Goal: Task Accomplishment & Management: Manage account settings

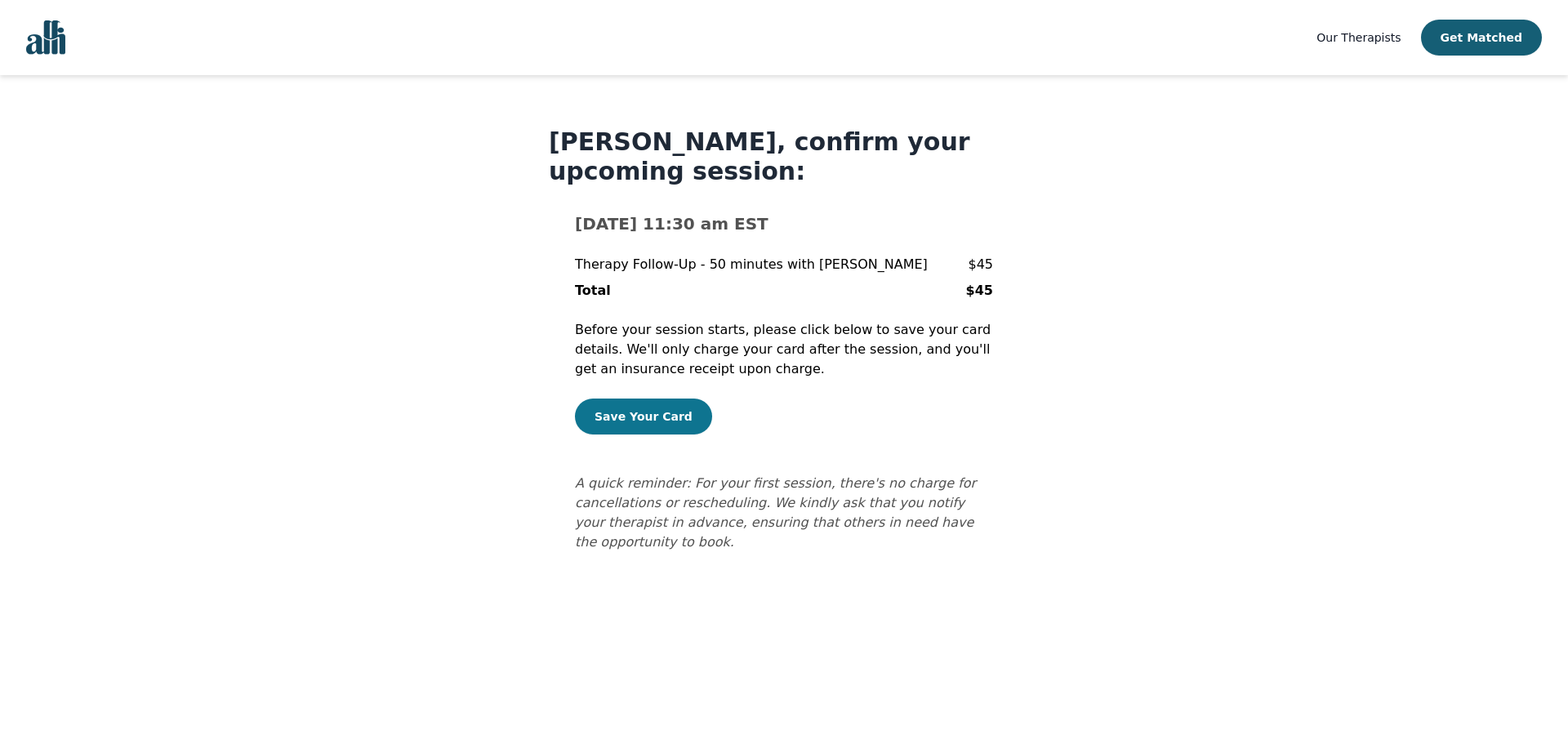
click at [630, 414] on button "Save Your Card" at bounding box center [644, 416] width 137 height 36
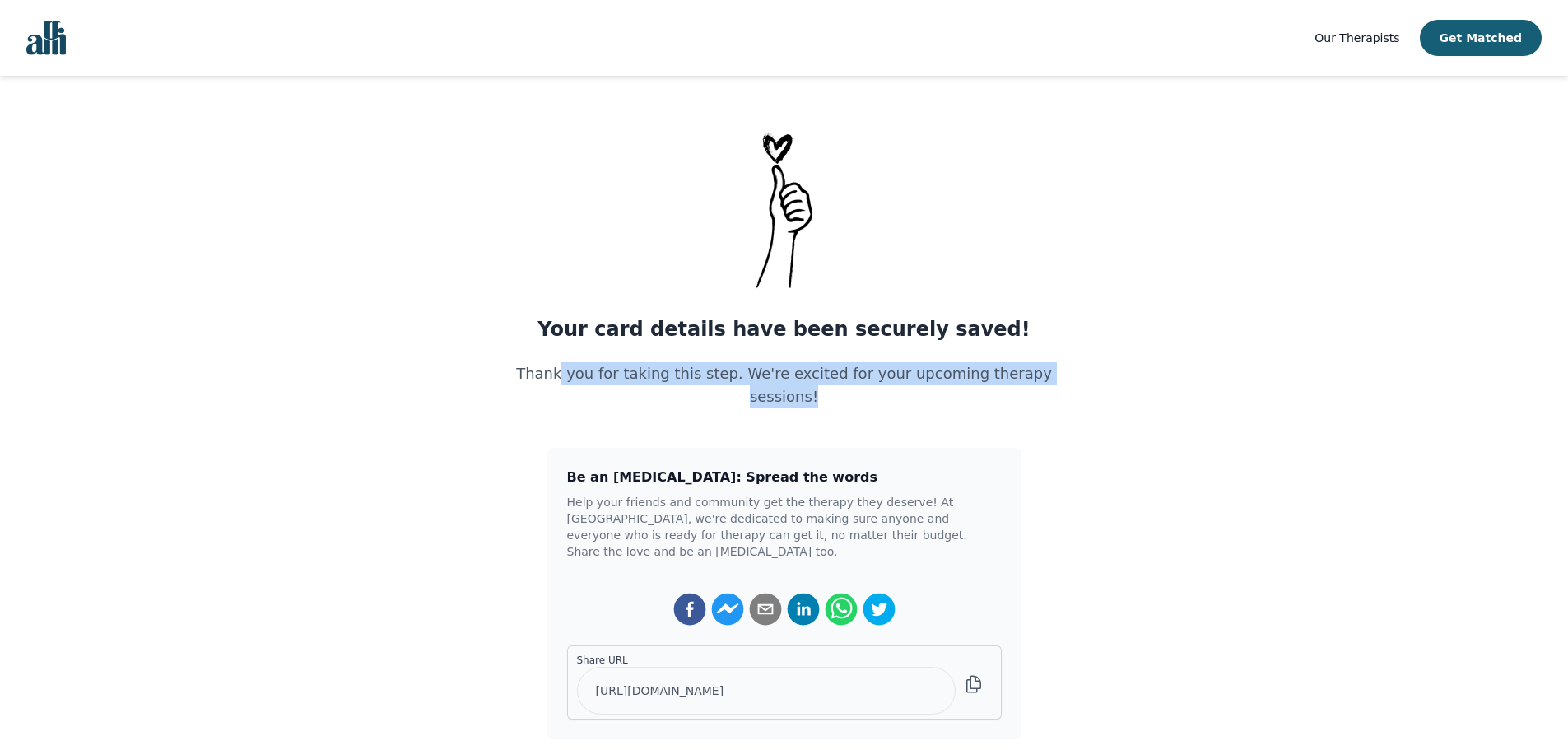
drag, startPoint x: 560, startPoint y: 373, endPoint x: 1057, endPoint y: 375, distance: 497.0
click at [1057, 375] on div "Your card details have been securely saved! Thank you for taking this step. We'…" at bounding box center [784, 433] width 553 height 611
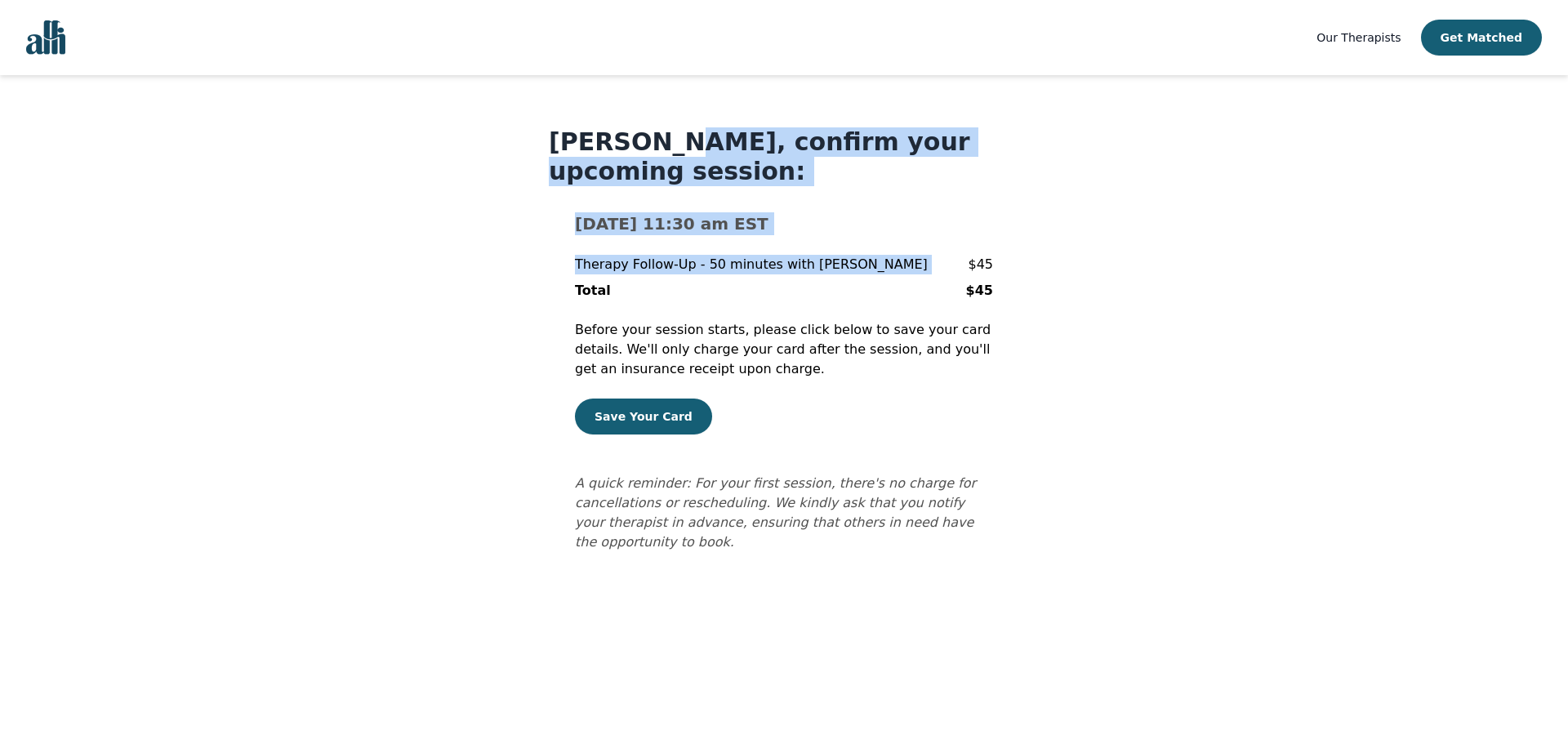
drag, startPoint x: 654, startPoint y: 133, endPoint x: 945, endPoint y: 243, distance: 311.1
click at [945, 243] on div "[PERSON_NAME], confirm your upcoming session: [DATE] 11:30 am EST Therapy Follo…" at bounding box center [784, 339] width 470 height 424
click at [958, 273] on div "Therapy Follow-Up - 50 minutes with [PERSON_NAME] $45" at bounding box center [784, 265] width 418 height 20
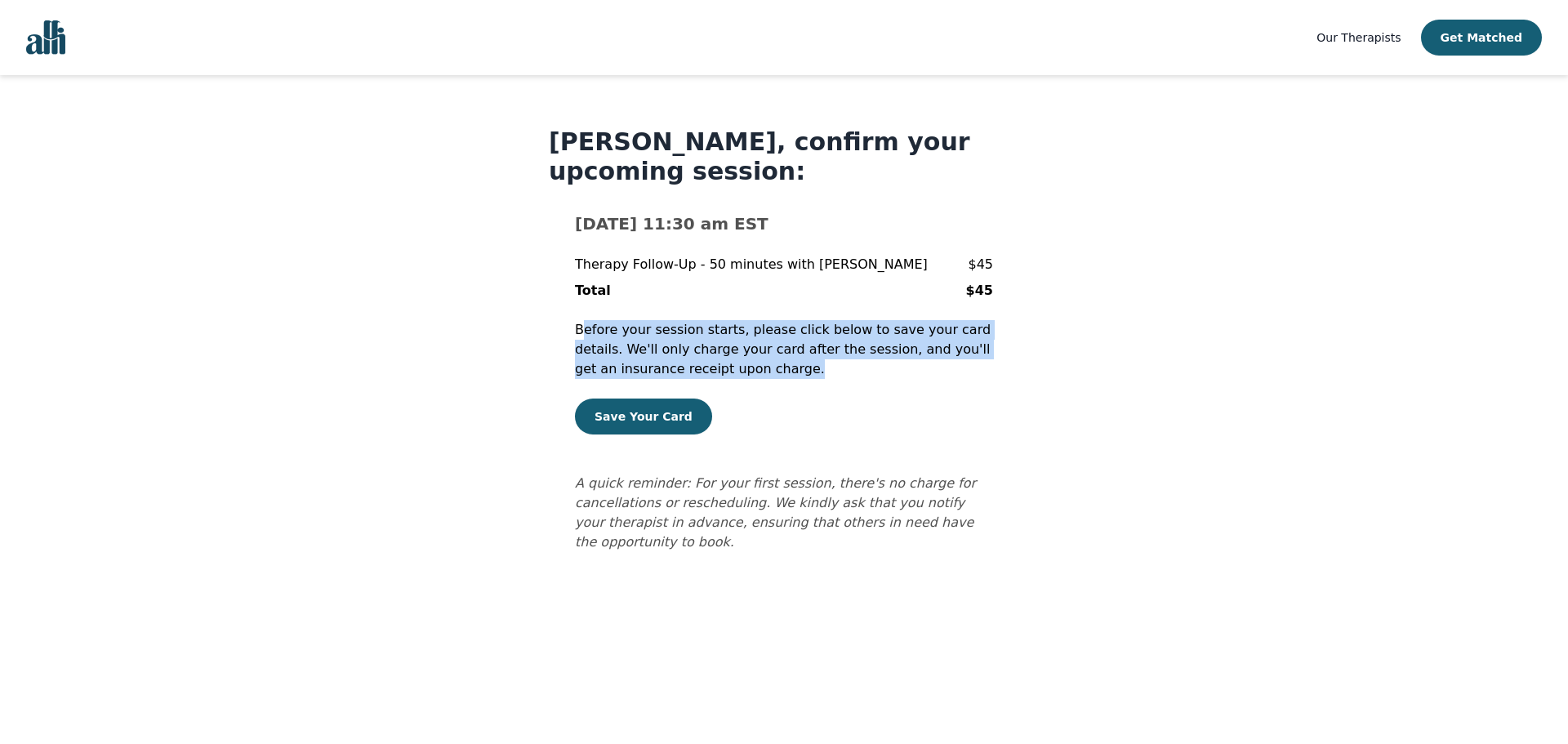
drag, startPoint x: 581, startPoint y: 331, endPoint x: 1000, endPoint y: 362, distance: 420.1
click at [1000, 362] on div "[PERSON_NAME], confirm your upcoming session: [DATE] 11:30 am EST Therapy Follo…" at bounding box center [784, 339] width 470 height 424
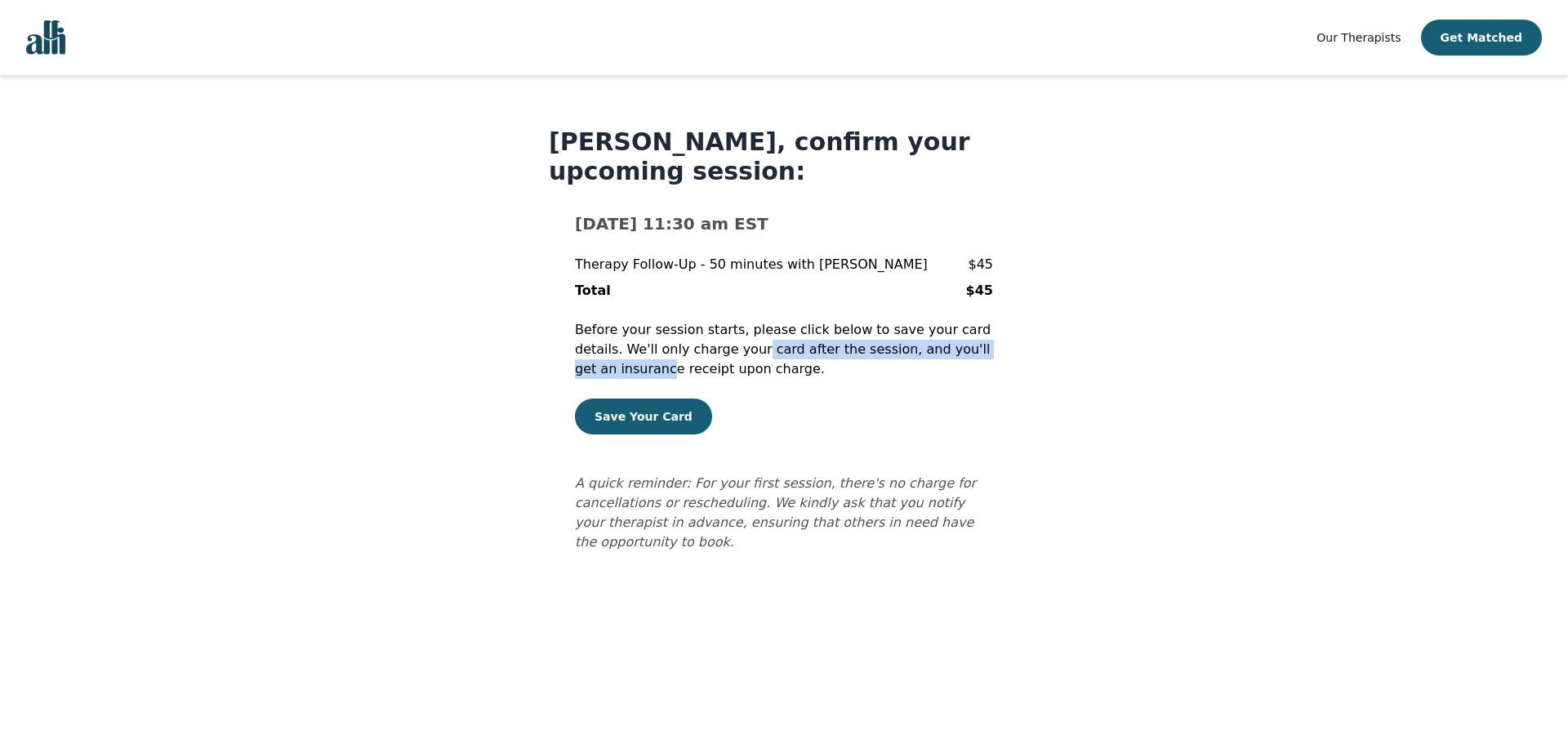
drag, startPoint x: 704, startPoint y: 342, endPoint x: 988, endPoint y: 348, distance: 284.1
click at [988, 348] on p "Before your session starts, please click below to save your card details. We'll…" at bounding box center [784, 349] width 418 height 59
click at [996, 358] on div "[PERSON_NAME], confirm your upcoming session: [DATE] 11:30 am EST Therapy Follo…" at bounding box center [784, 339] width 470 height 424
